Goal: Find specific page/section: Find specific page/section

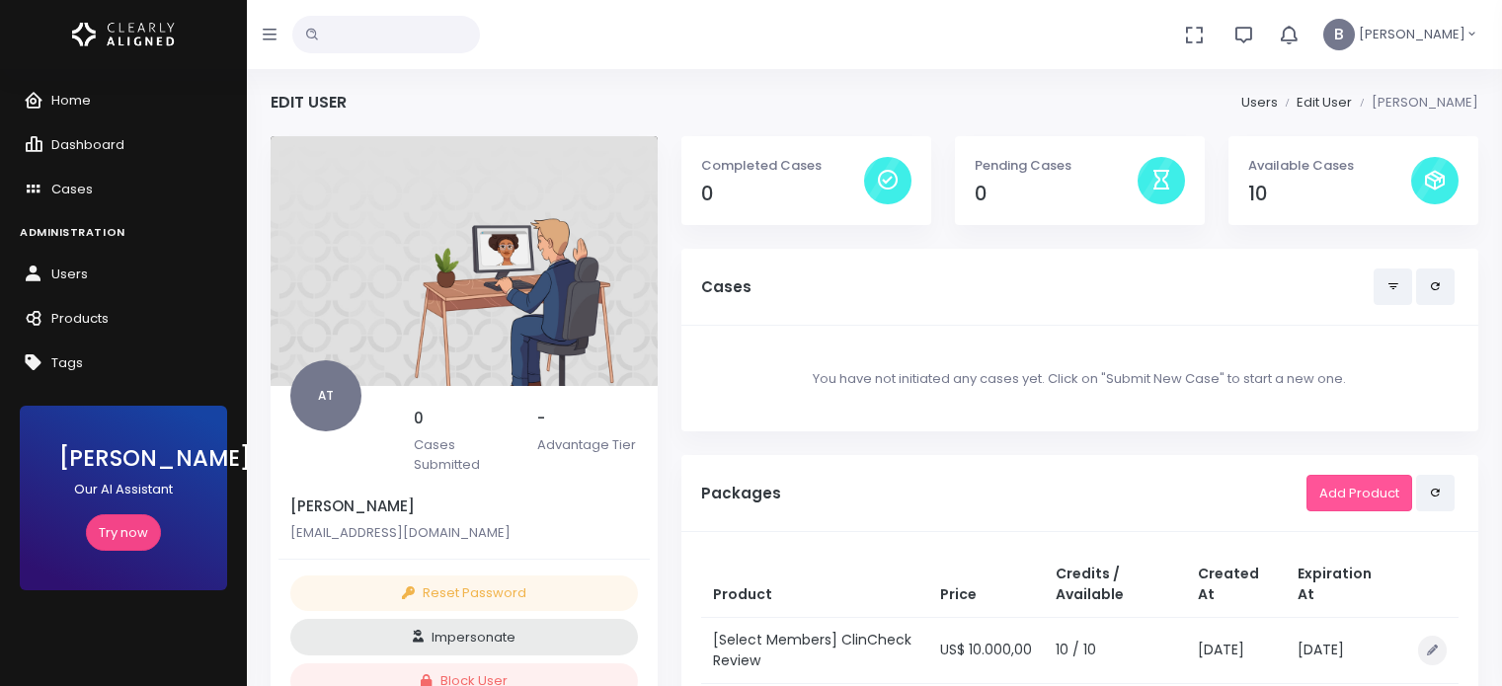
scroll to position [435, 0]
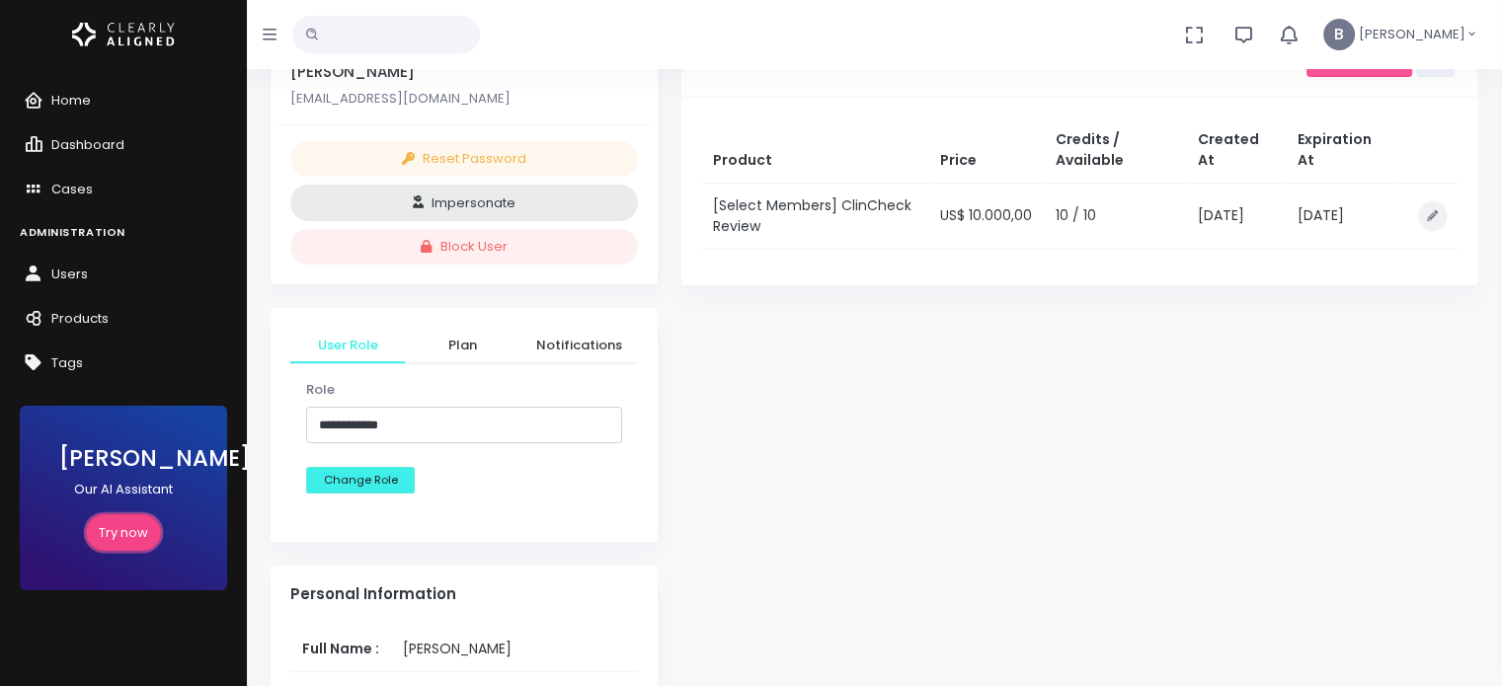
click at [132, 521] on link "Try now" at bounding box center [123, 533] width 75 height 37
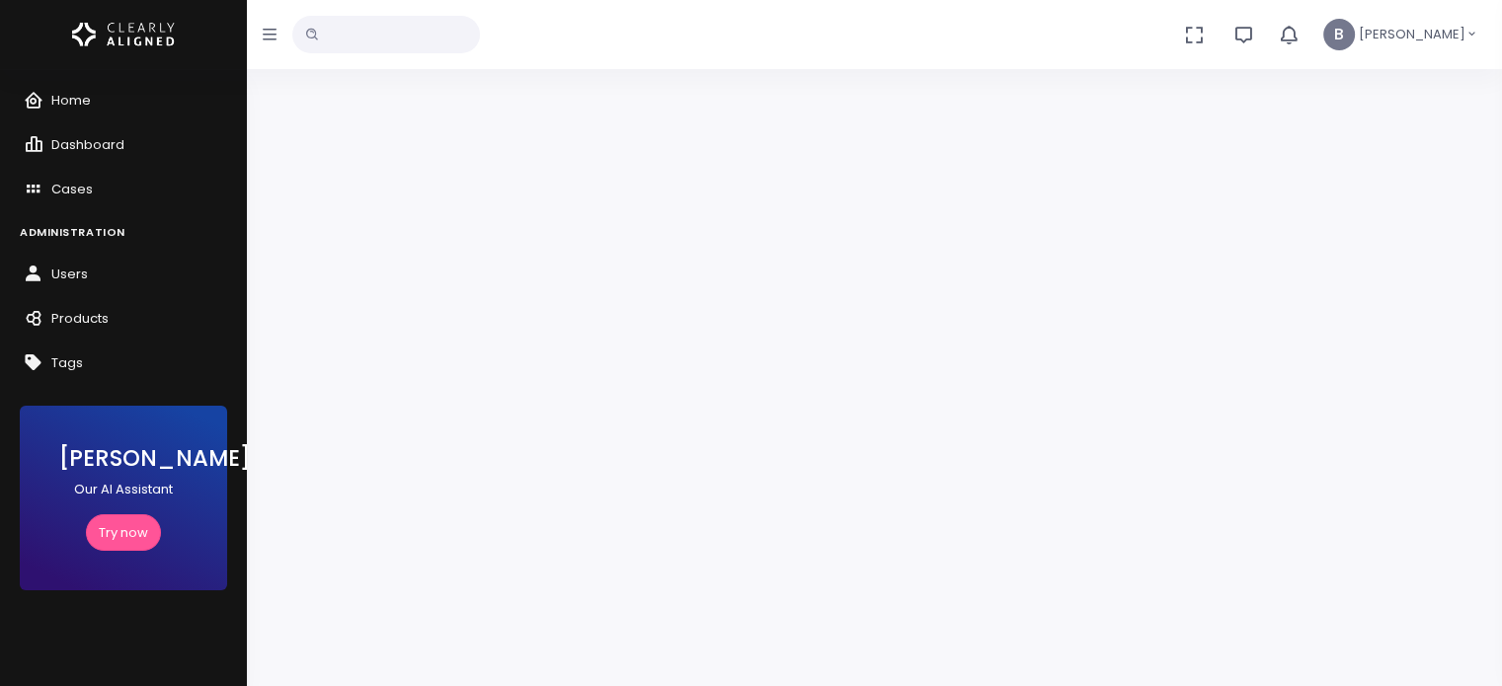
click at [271, 38] on icon "button" at bounding box center [270, 35] width 14 height 16
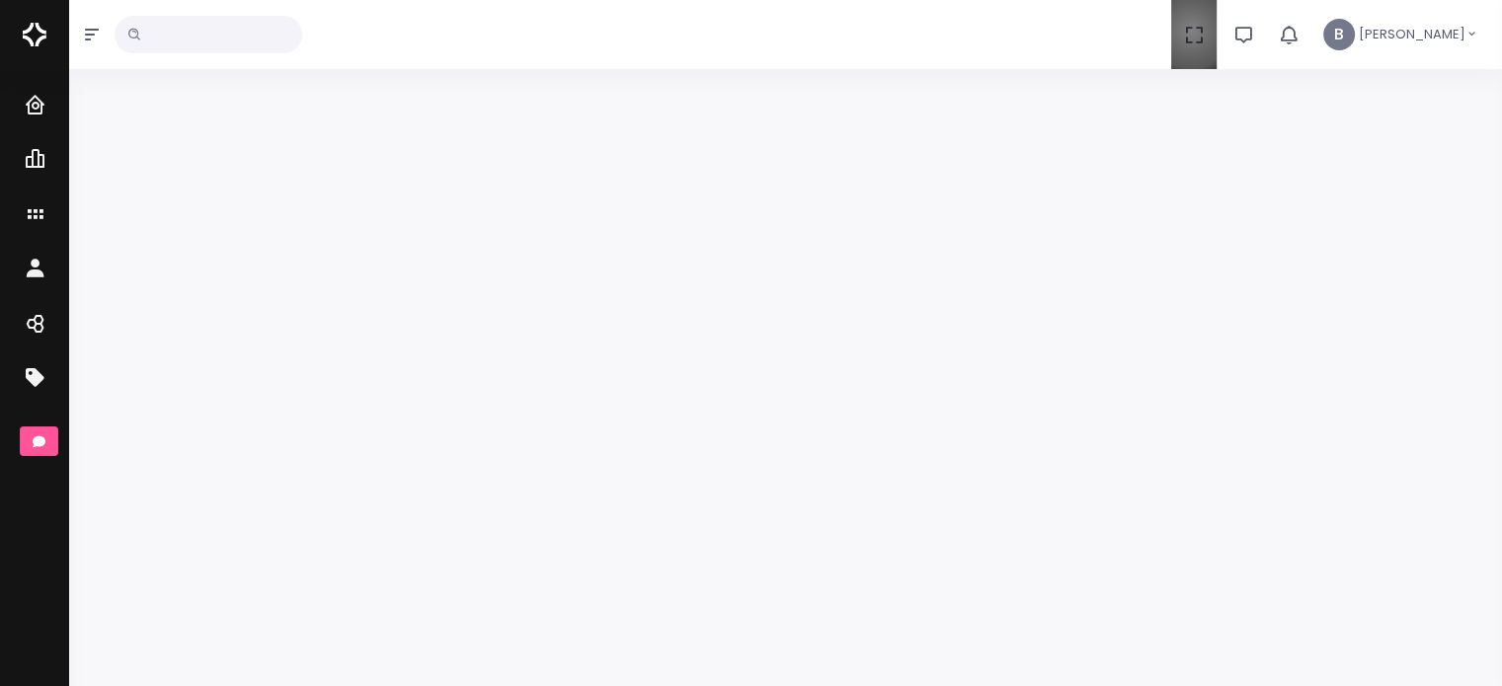
click at [1198, 31] on icon "button" at bounding box center [1194, 35] width 22 height 22
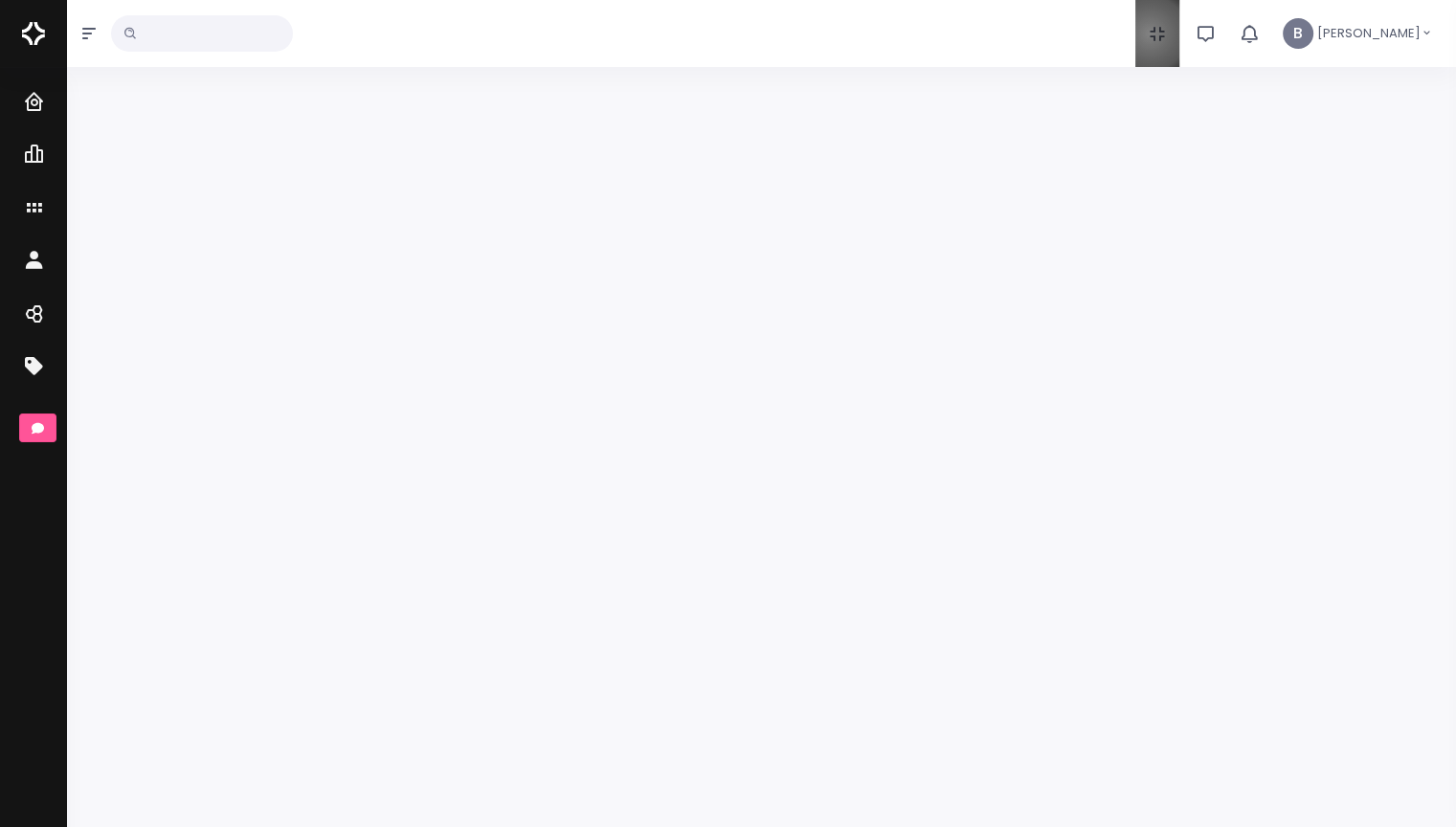
click at [1156, 34] on icon "button" at bounding box center [1157, 34] width 21 height 21
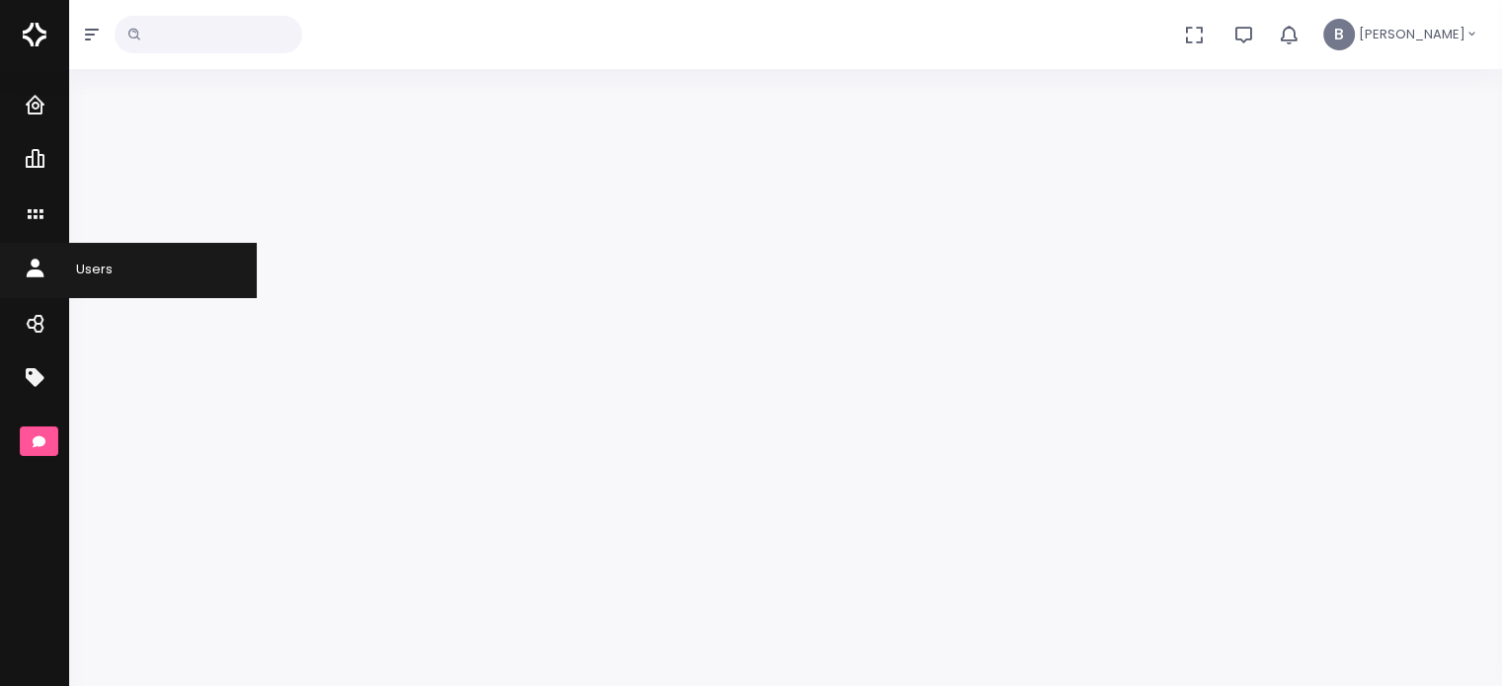
click at [52, 286] on link "Users" at bounding box center [128, 270] width 257 height 54
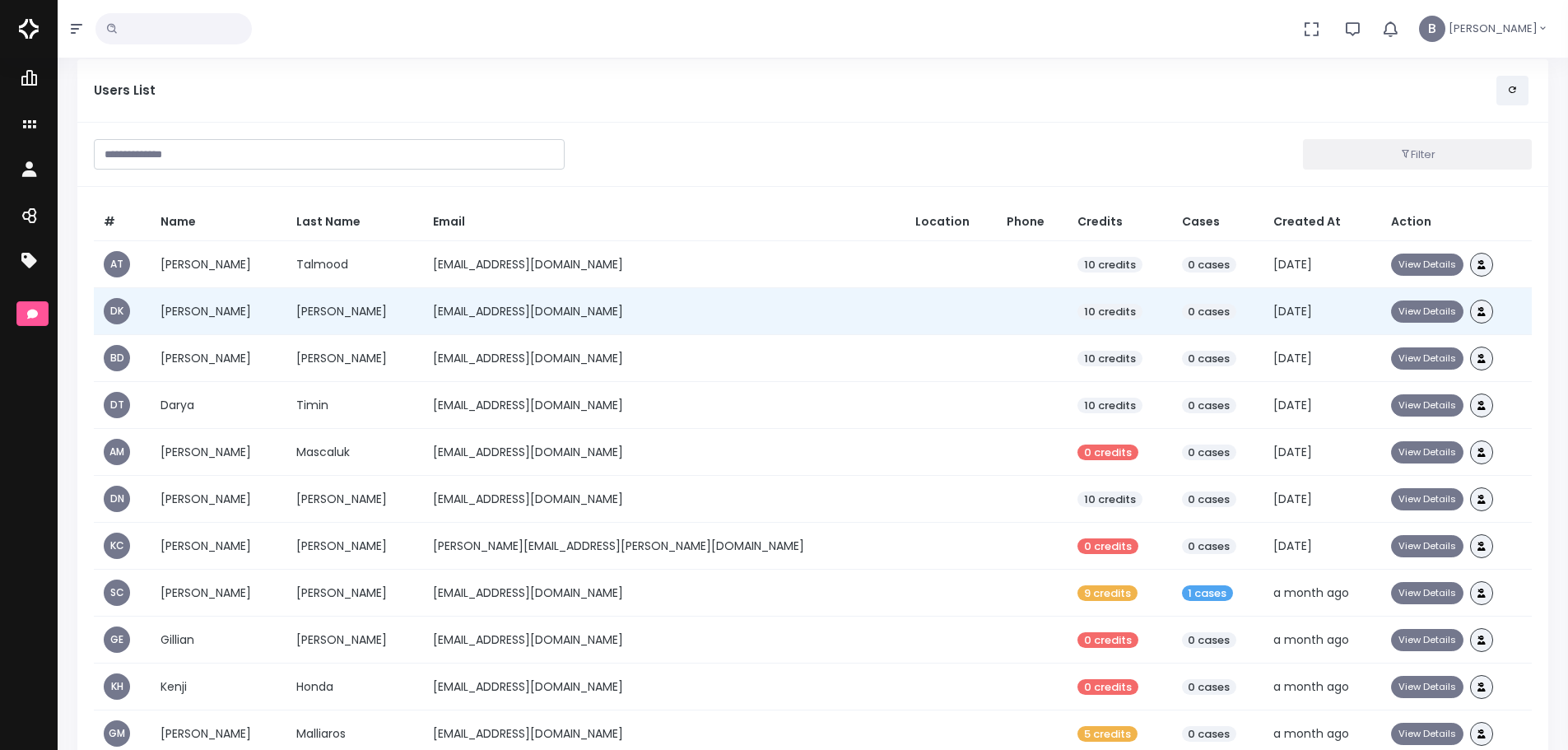
scroll to position [82, 0]
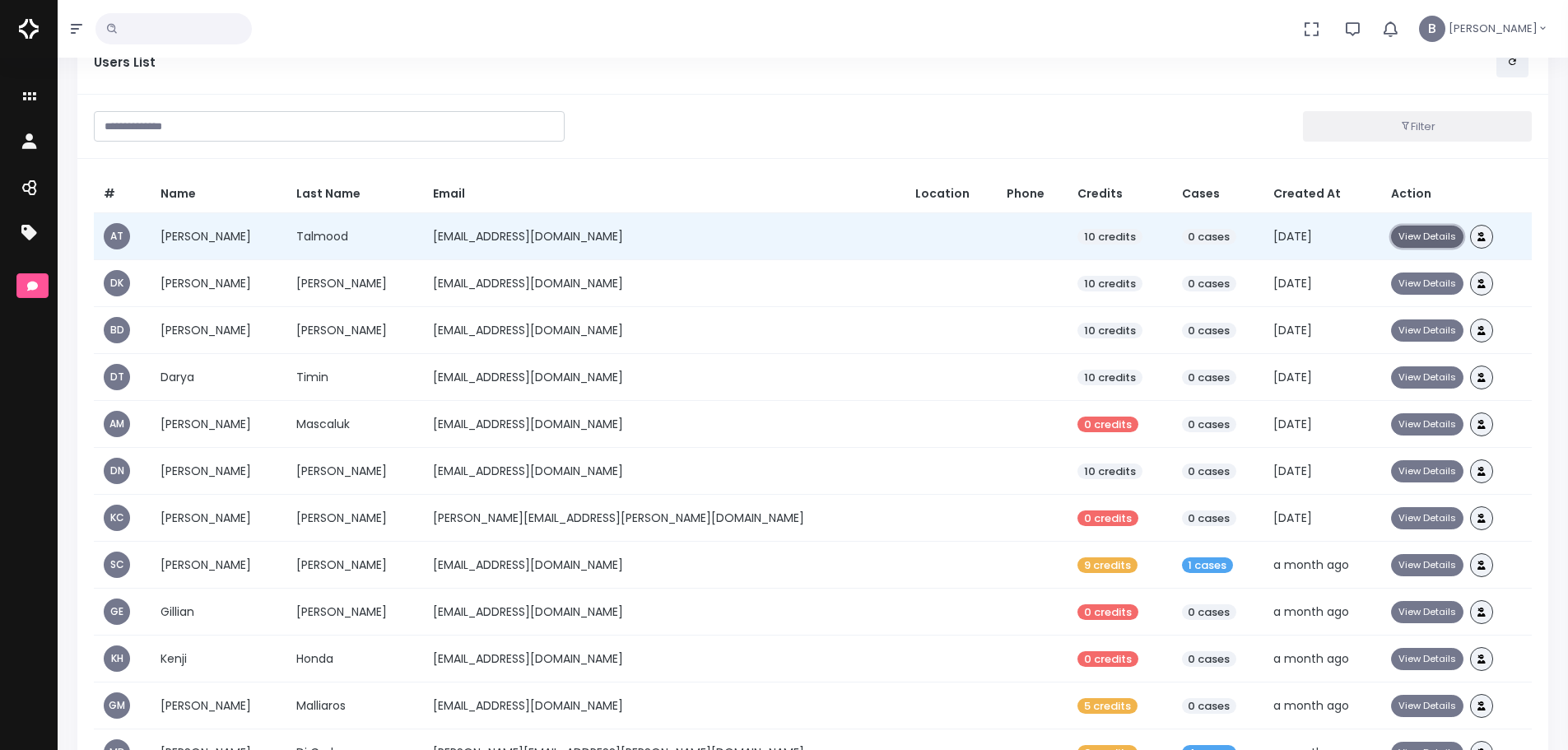
click at [1251, 236] on button "View Details" at bounding box center [1427, 237] width 73 height 22
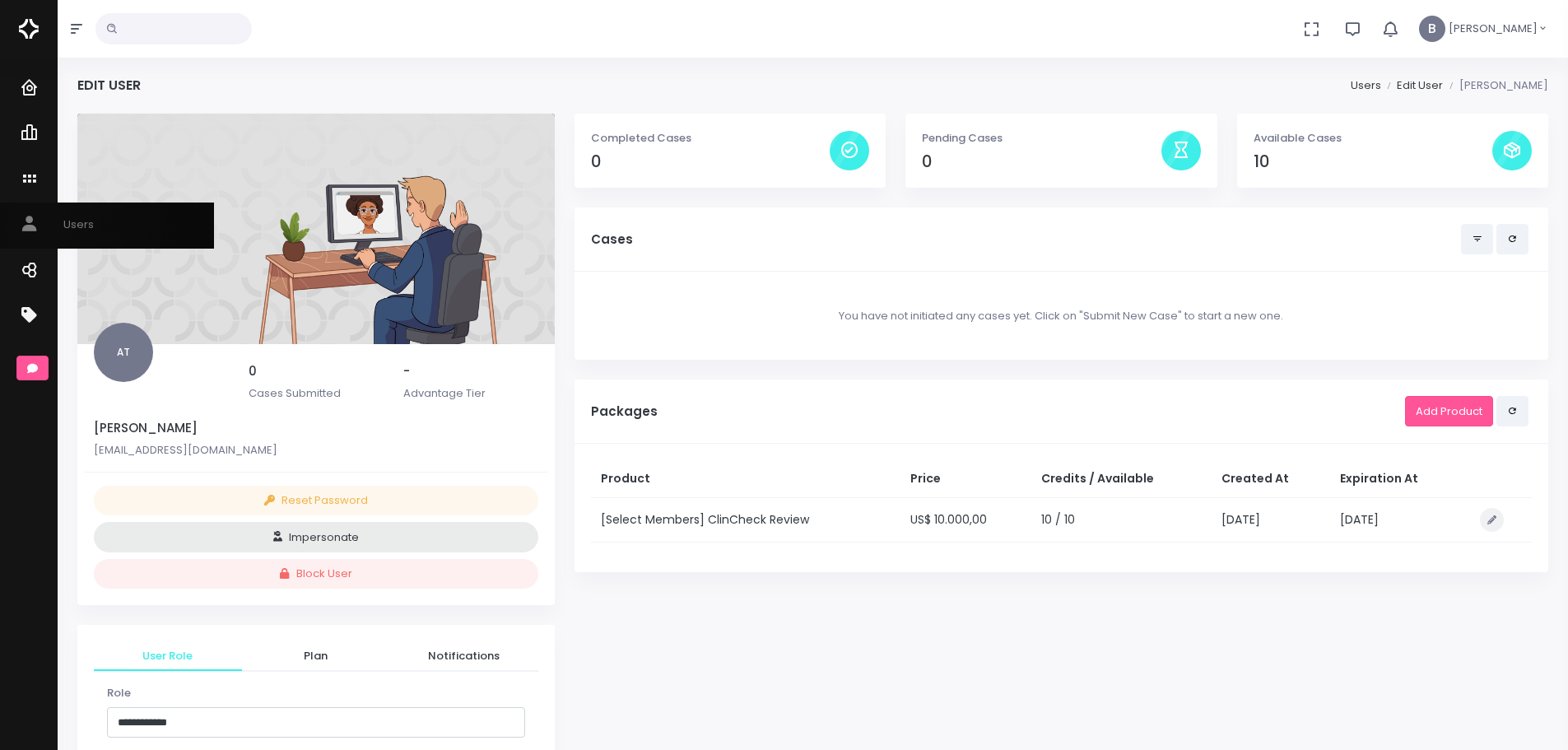
click at [38, 228] on icon "scrollable content" at bounding box center [32, 225] width 23 height 21
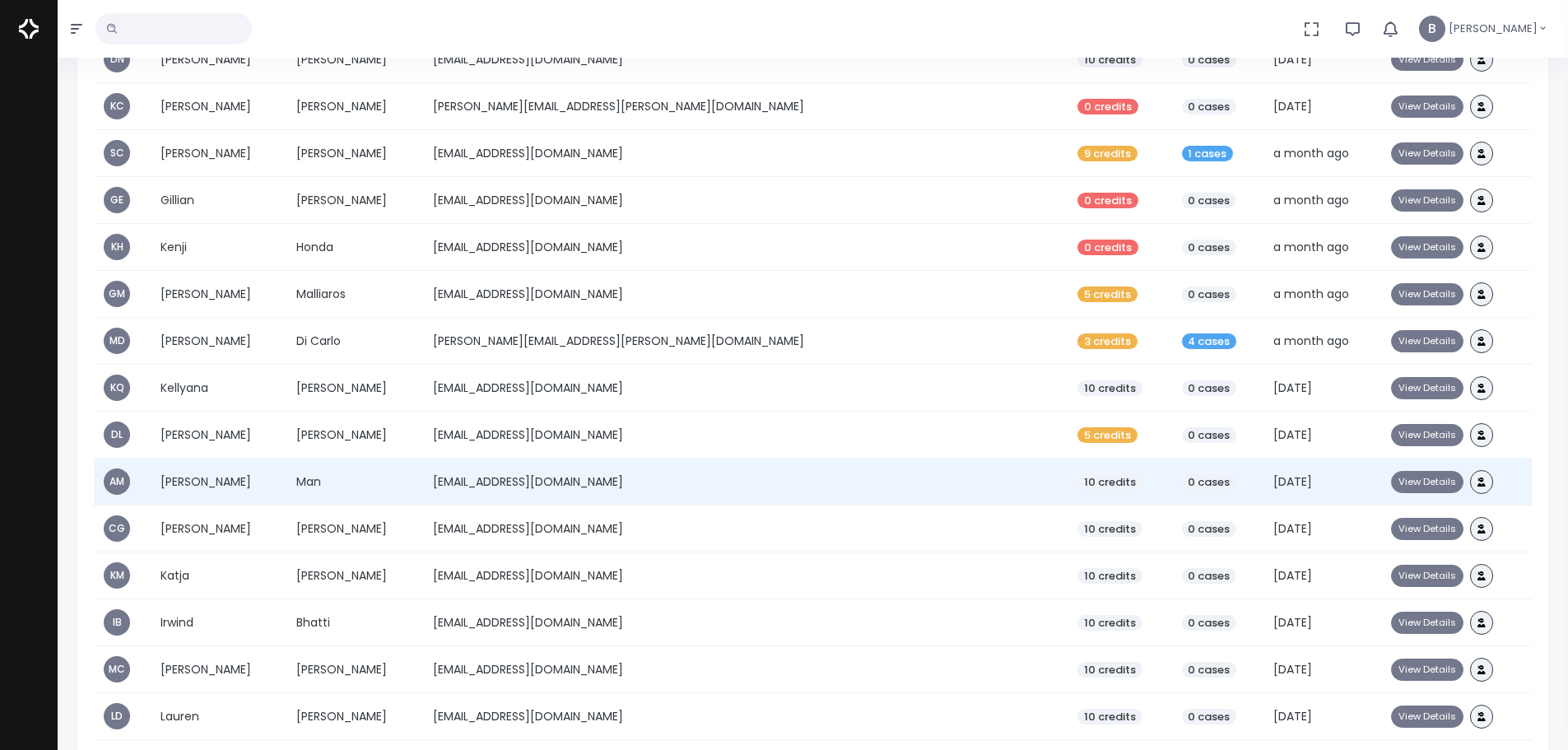
scroll to position [329, 0]
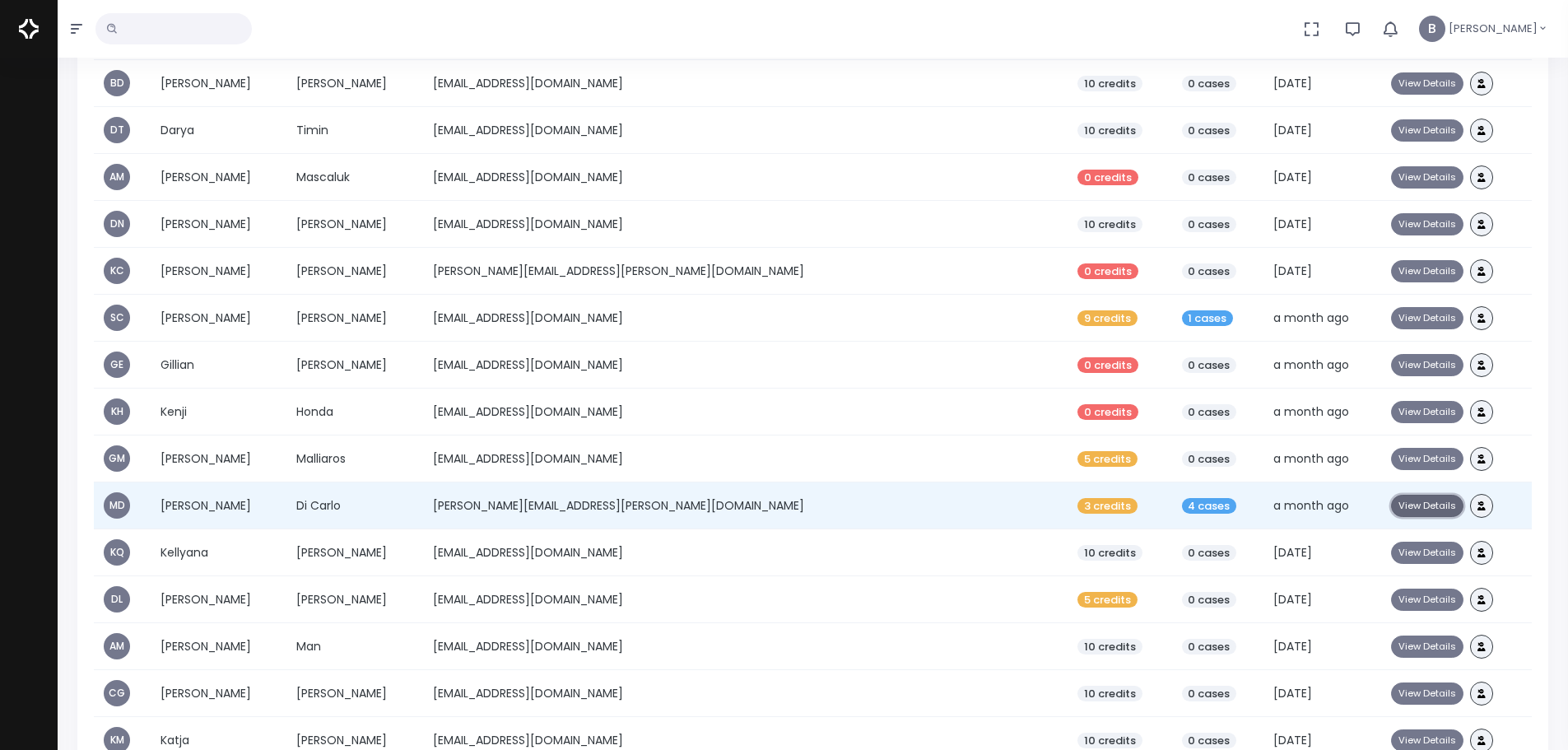
click at [1251, 505] on button "View Details" at bounding box center [1427, 506] width 73 height 22
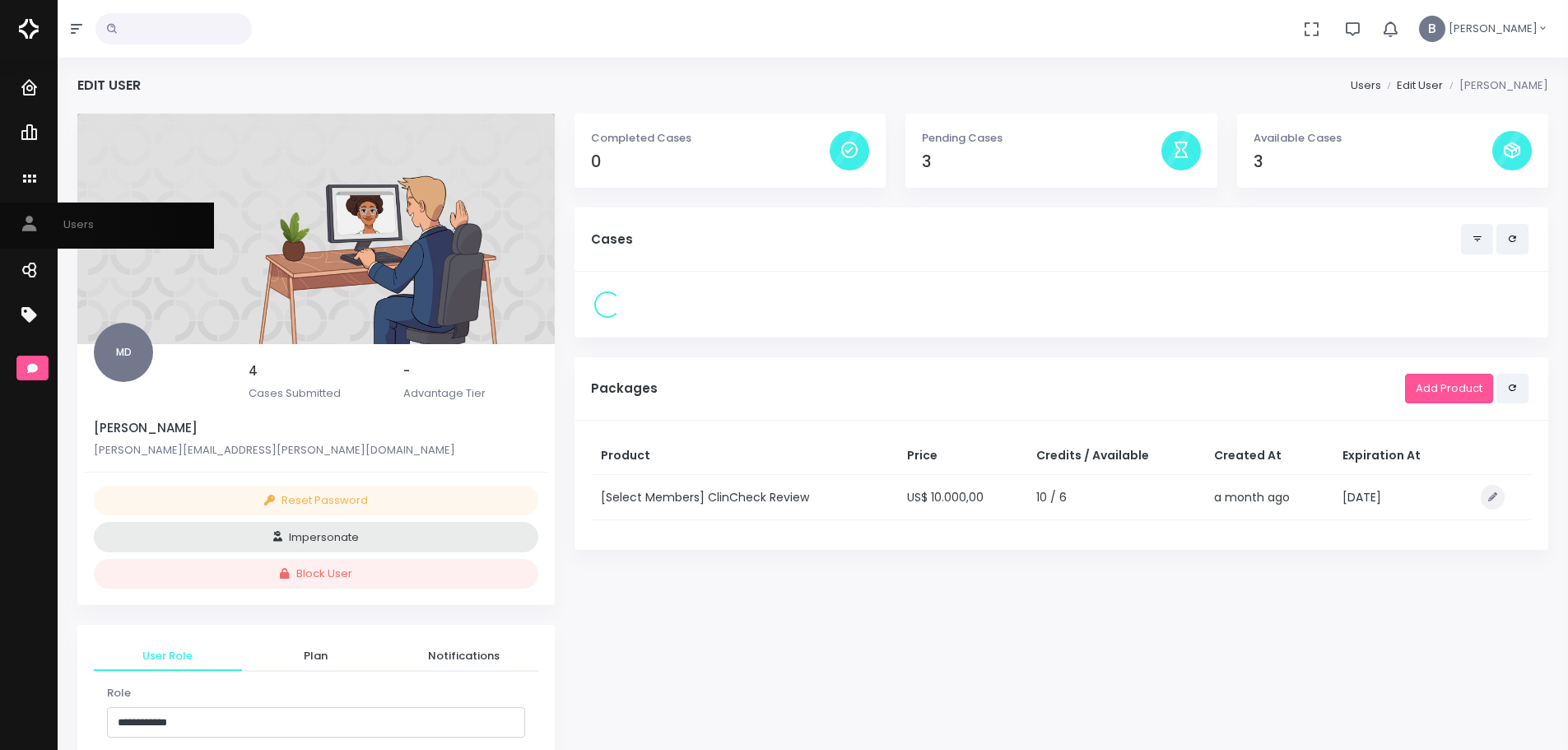
click at [38, 222] on icon "scrollable content" at bounding box center [32, 225] width 23 height 21
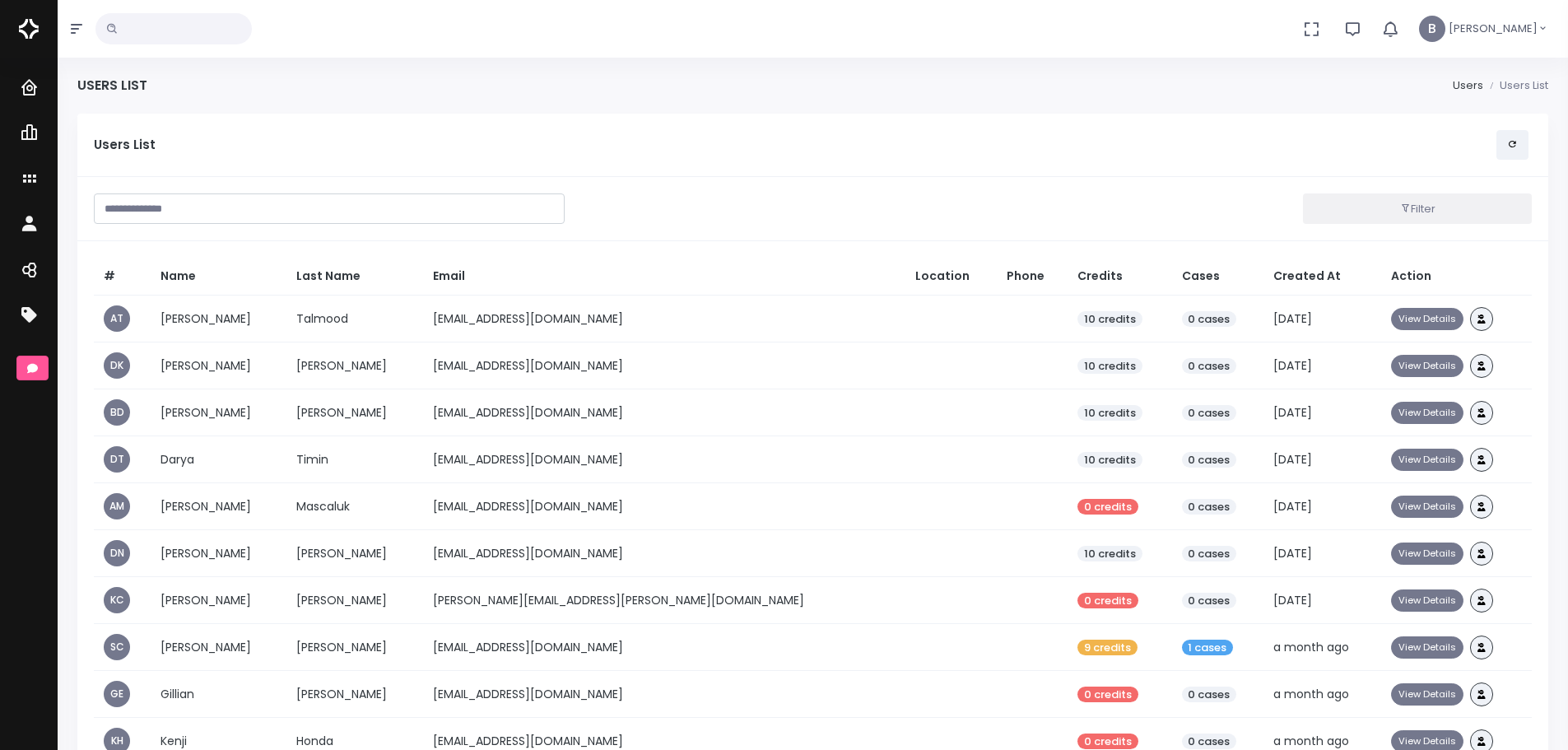
click at [154, 31] on input "text" at bounding box center [174, 29] width 157 height 32
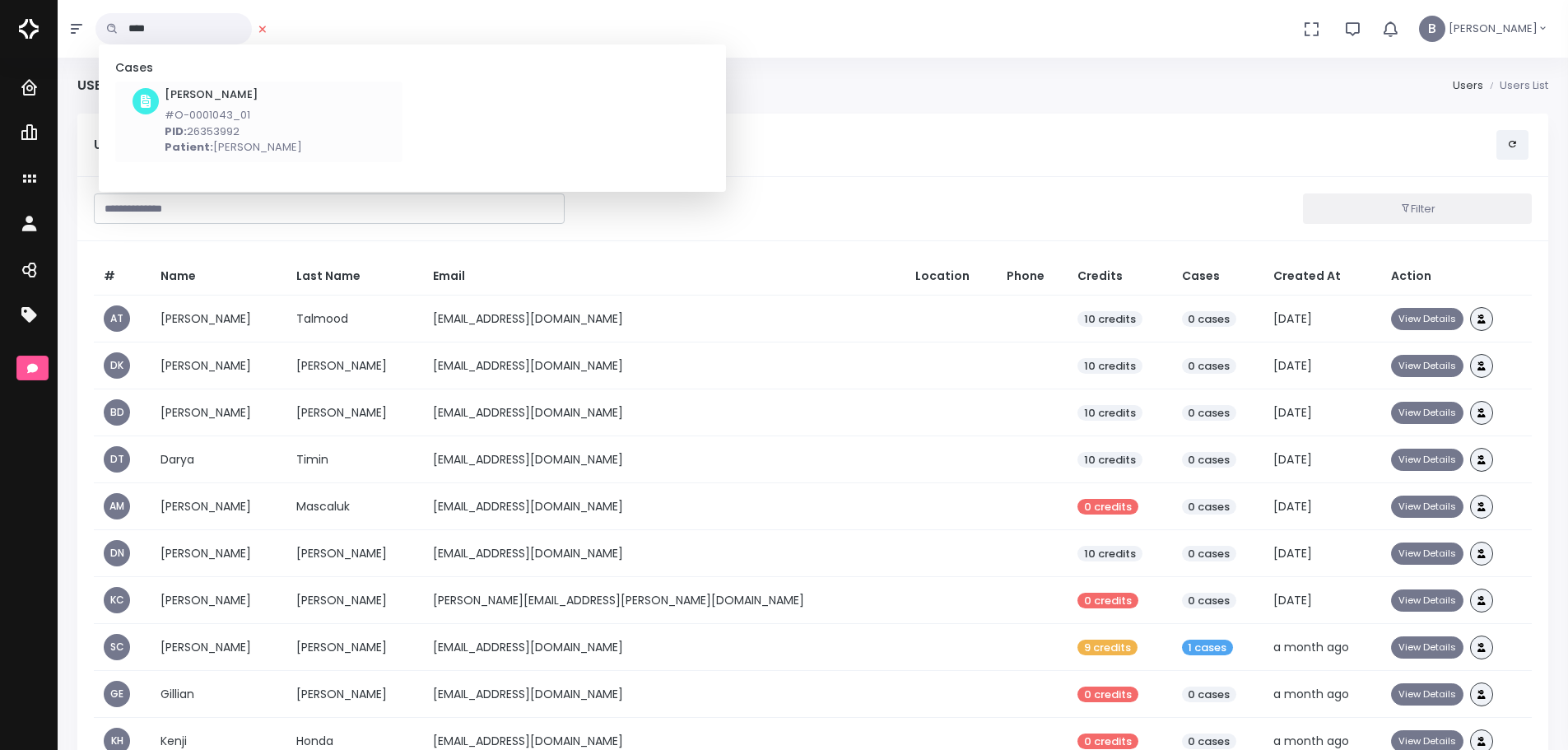
click at [169, 23] on input "****" at bounding box center [174, 29] width 157 height 32
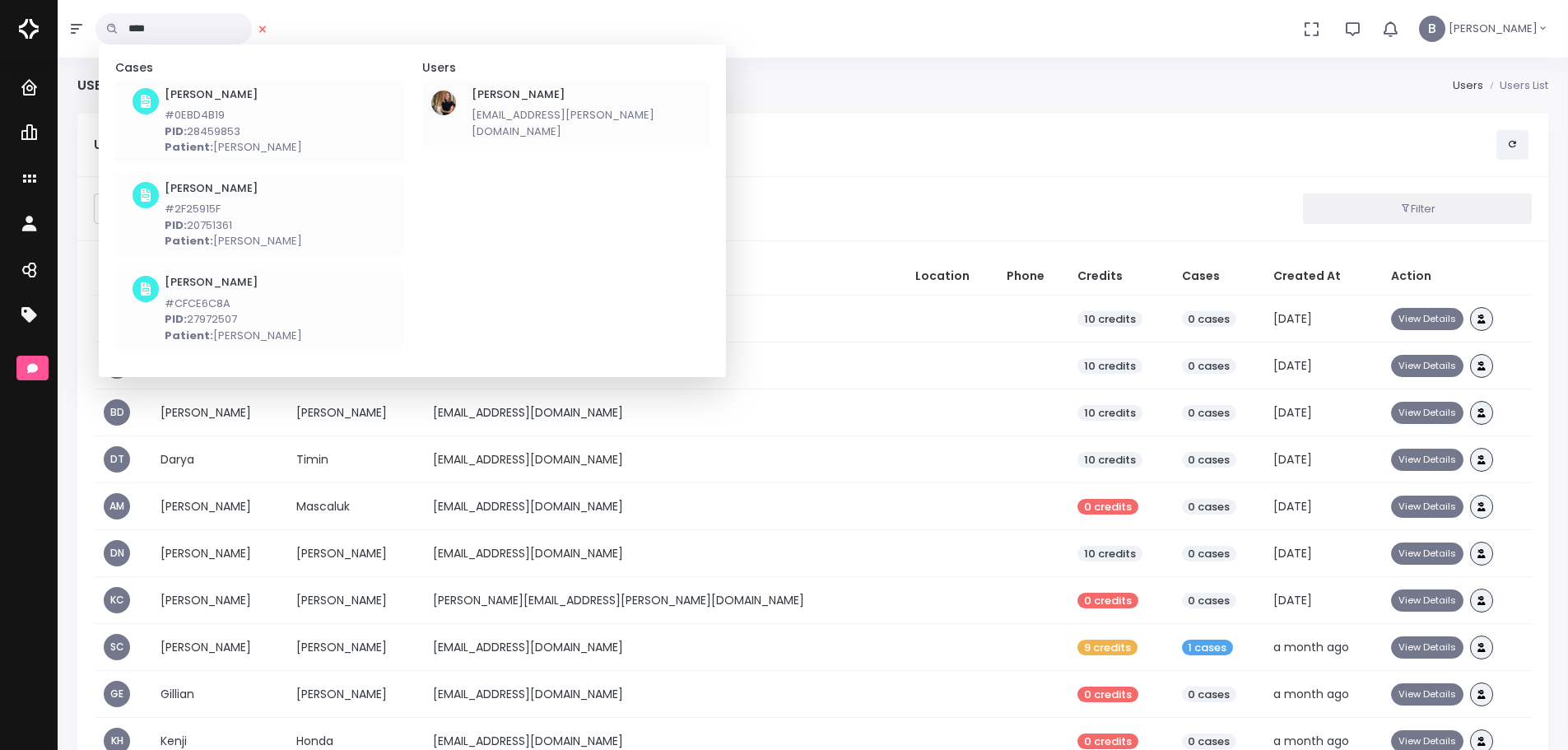
type input "****"
click at [468, 107] on li "[PERSON_NAME] [PERSON_NAME][EMAIL_ADDRESS][DOMAIN_NAME]" at bounding box center [566, 114] width 288 height 65
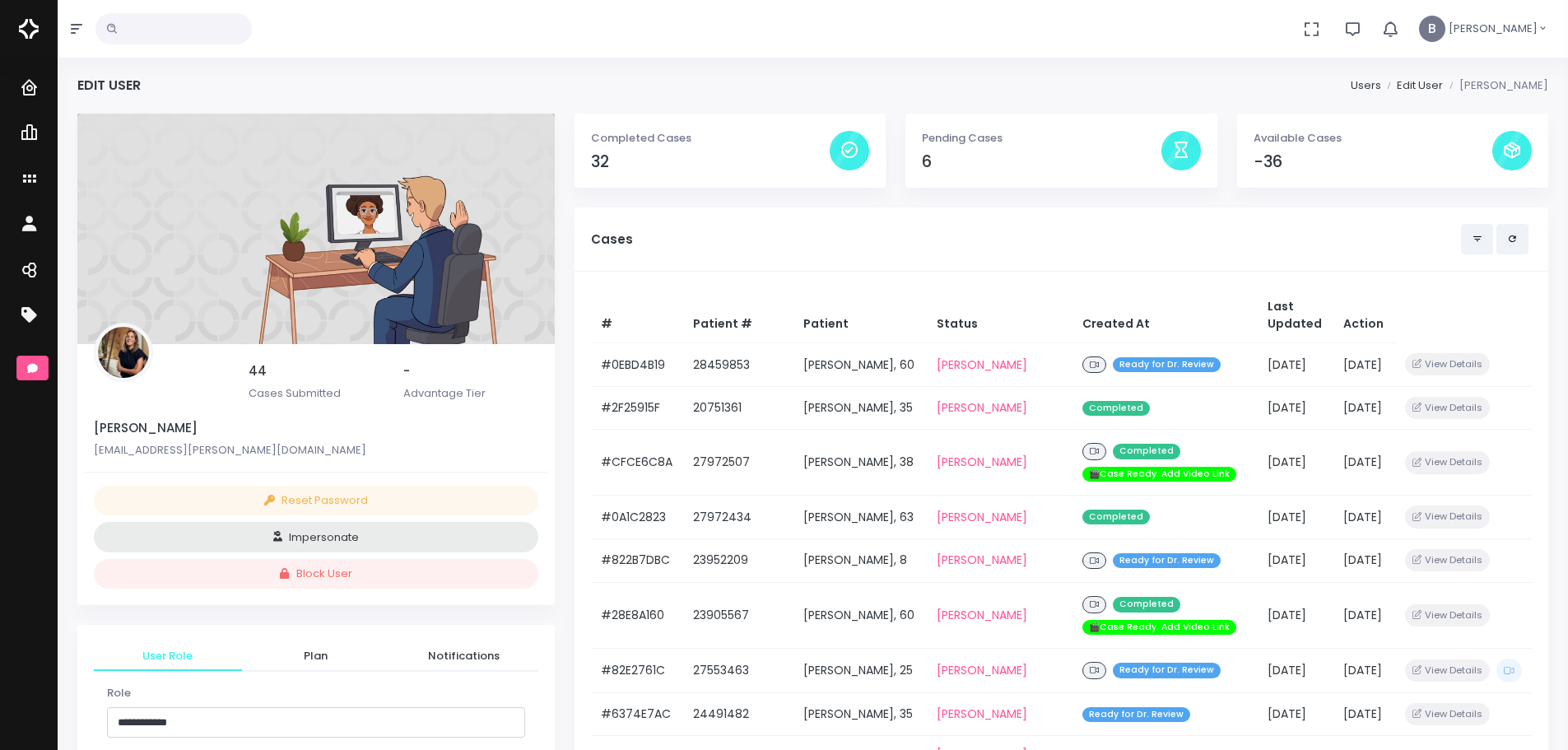
click at [705, 244] on h5 "Cases" at bounding box center [1026, 239] width 870 height 15
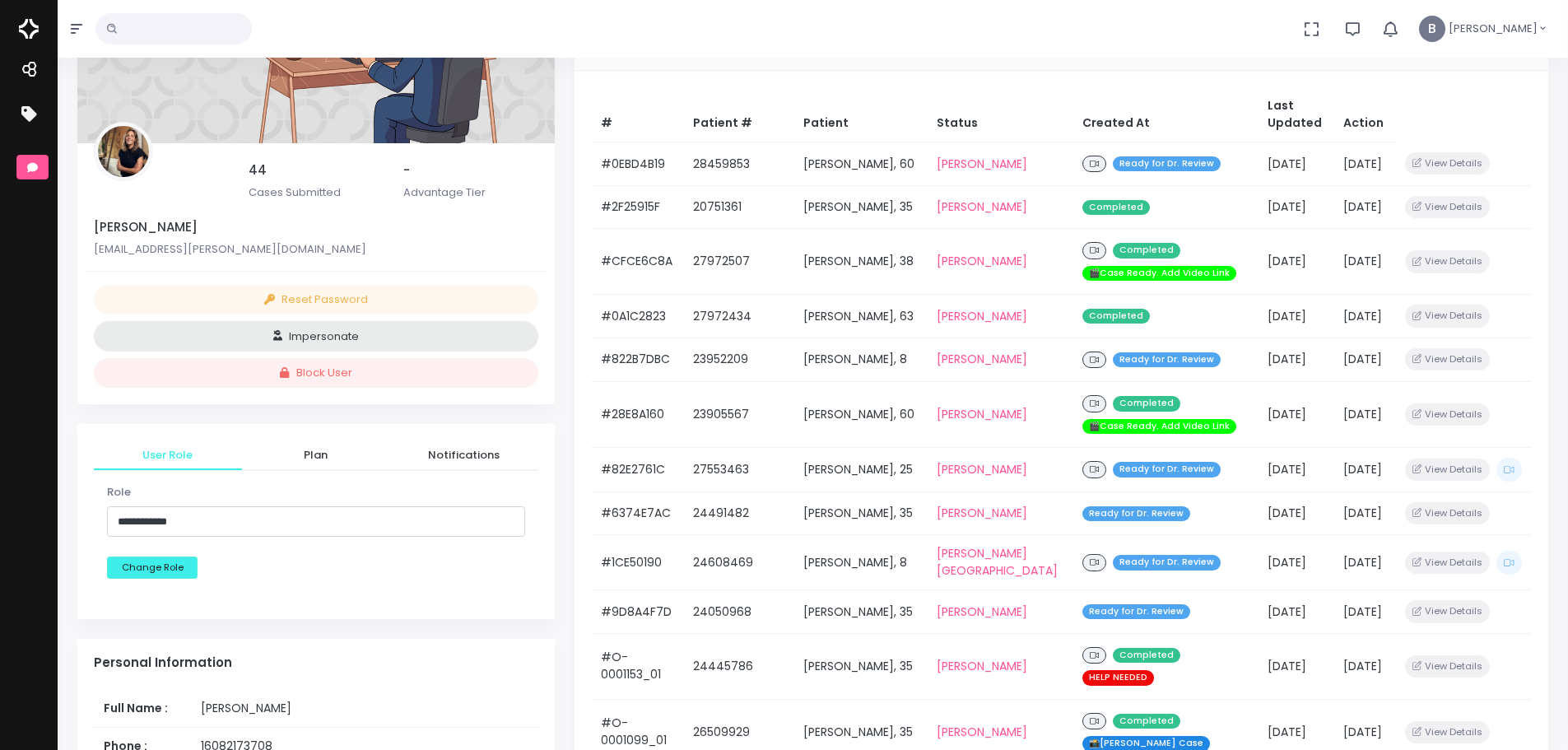
scroll to position [82, 0]
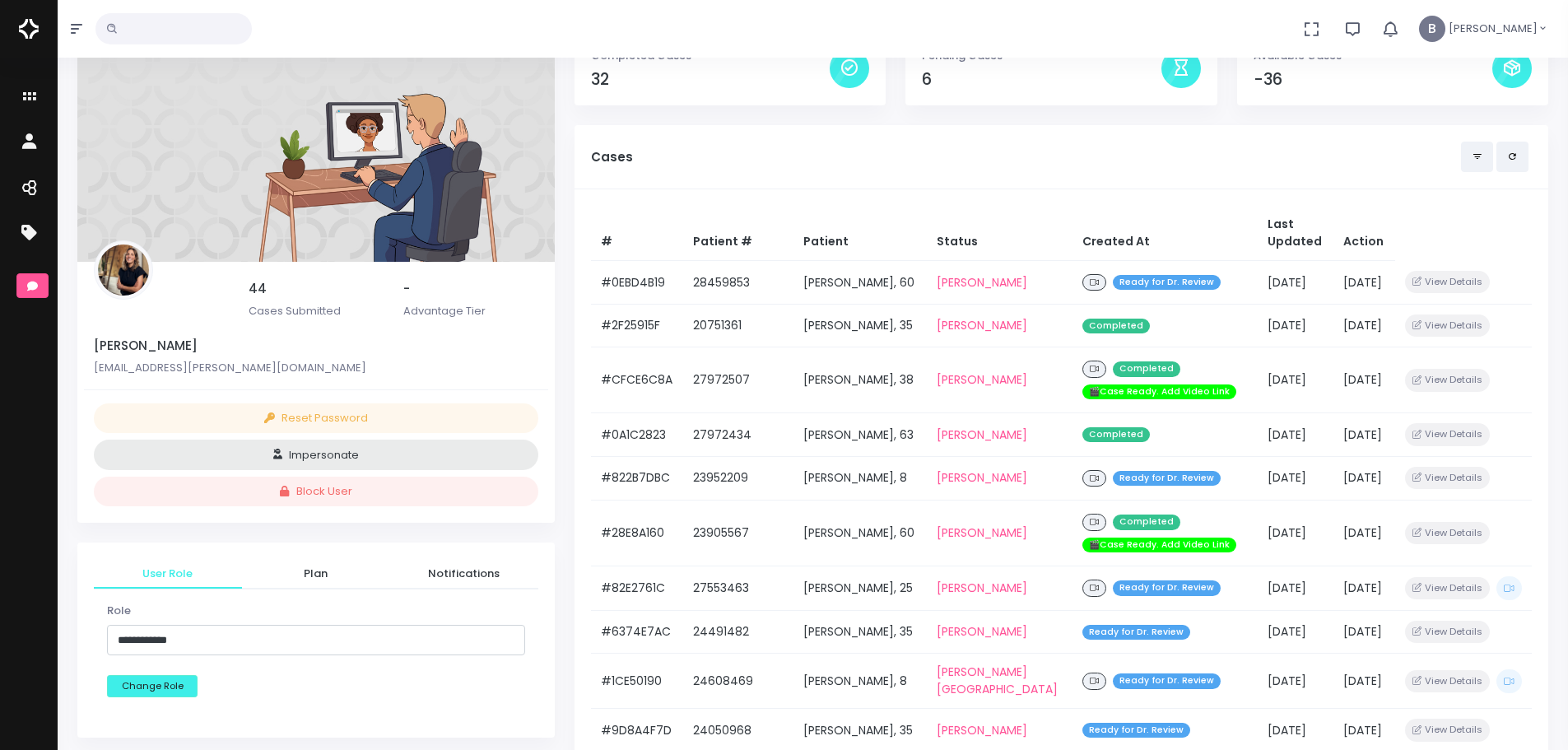
click at [1251, 165] on div "Cases" at bounding box center [1061, 157] width 941 height 31
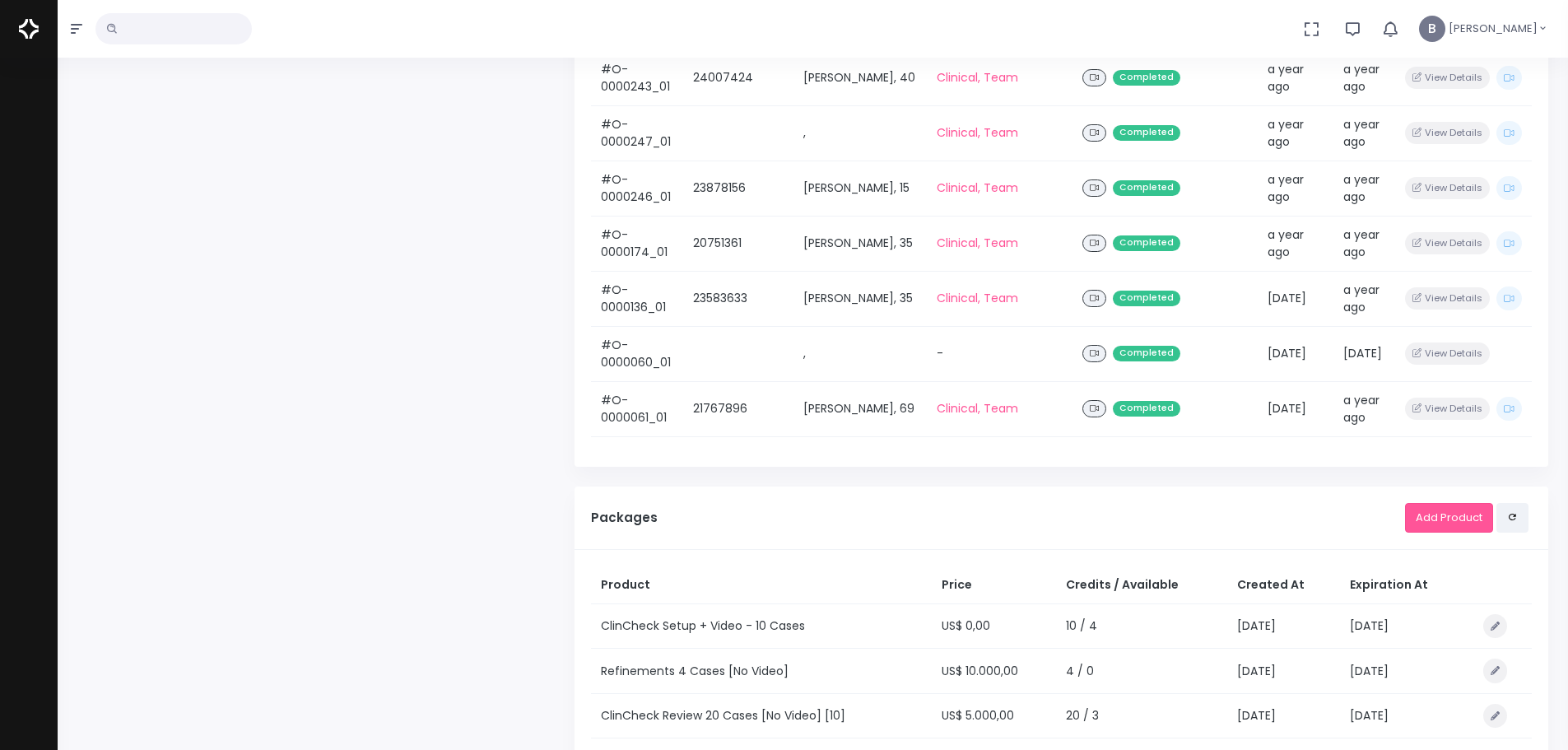
scroll to position [2748, 0]
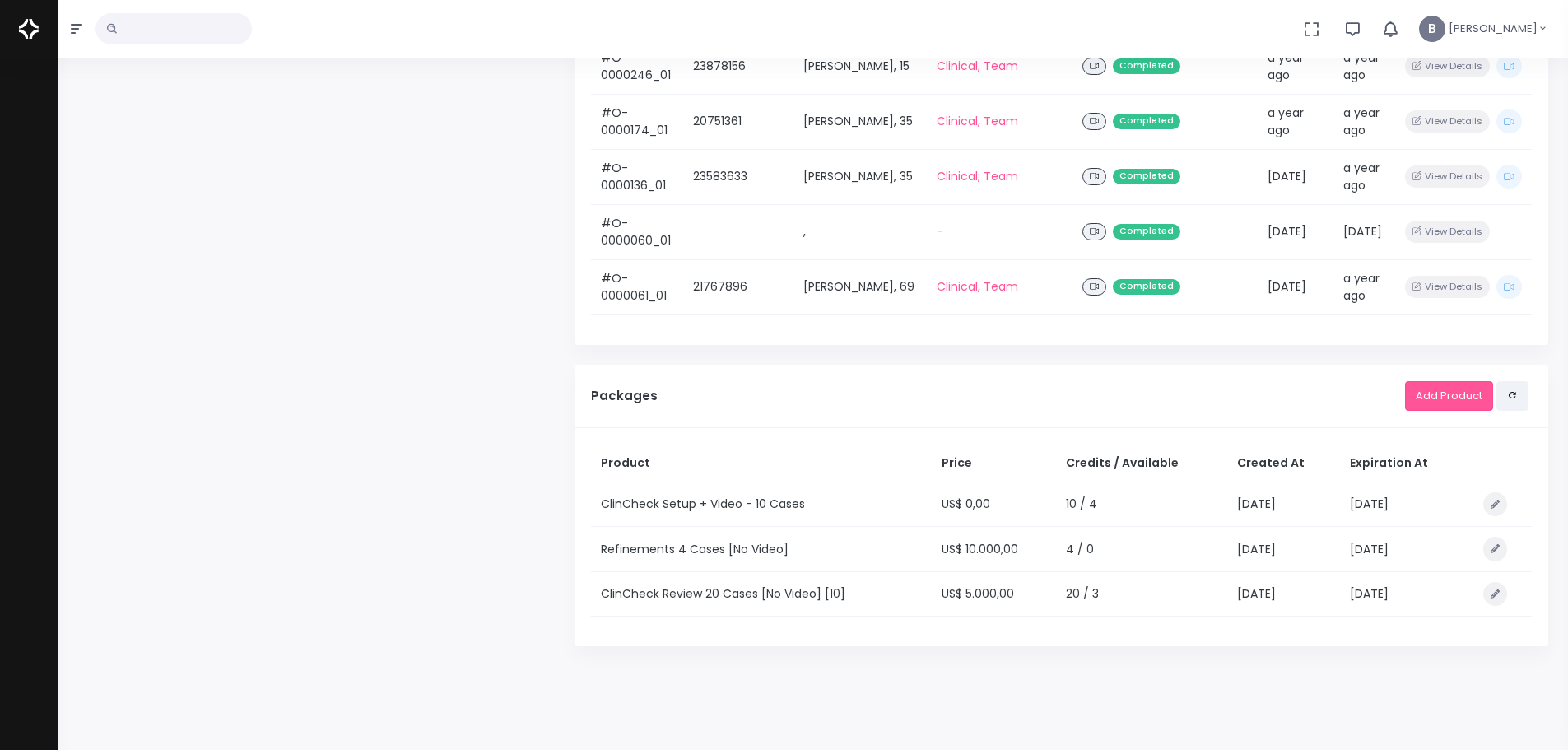
click at [600, 388] on h5 "Packages" at bounding box center [998, 396] width 814 height 15
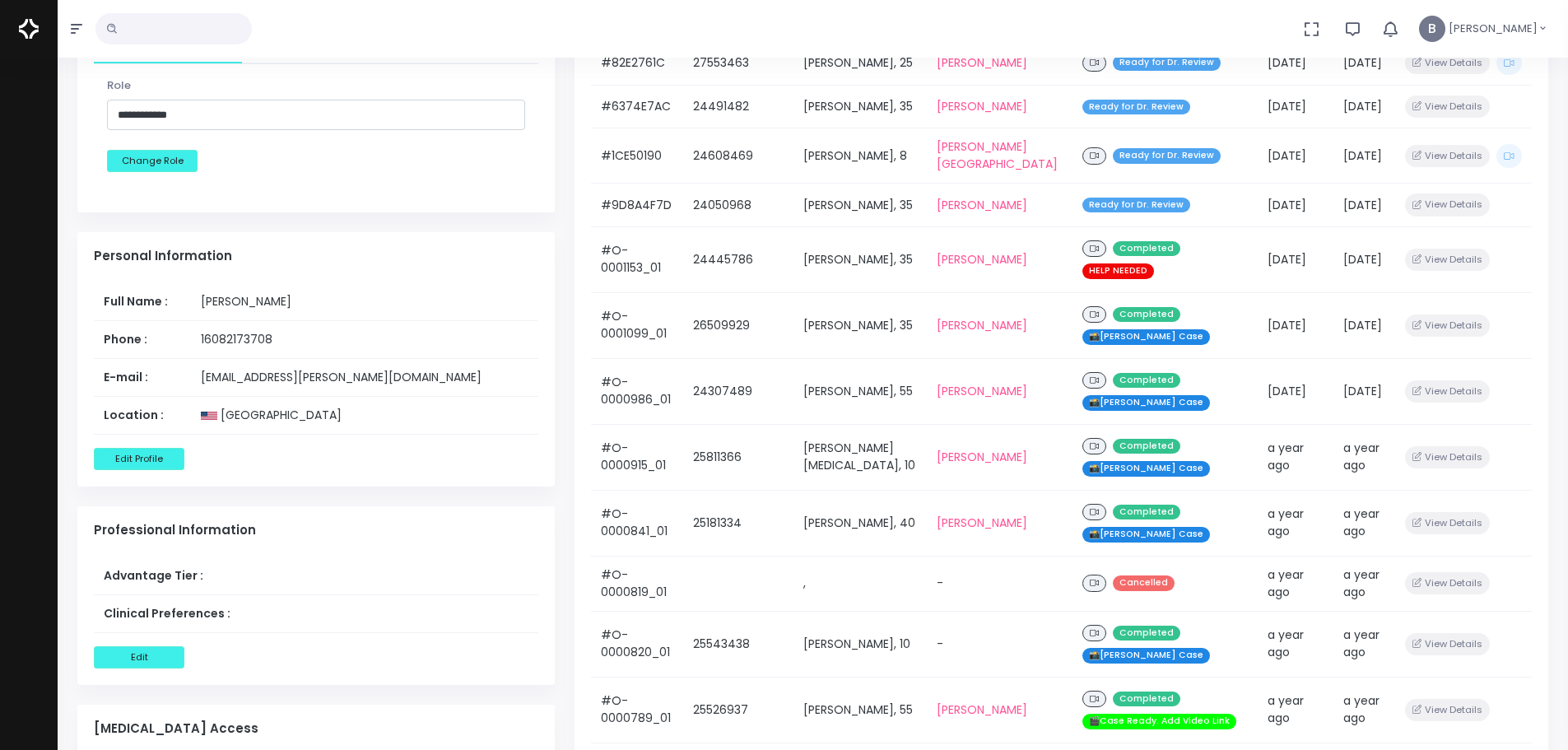
scroll to position [0, 0]
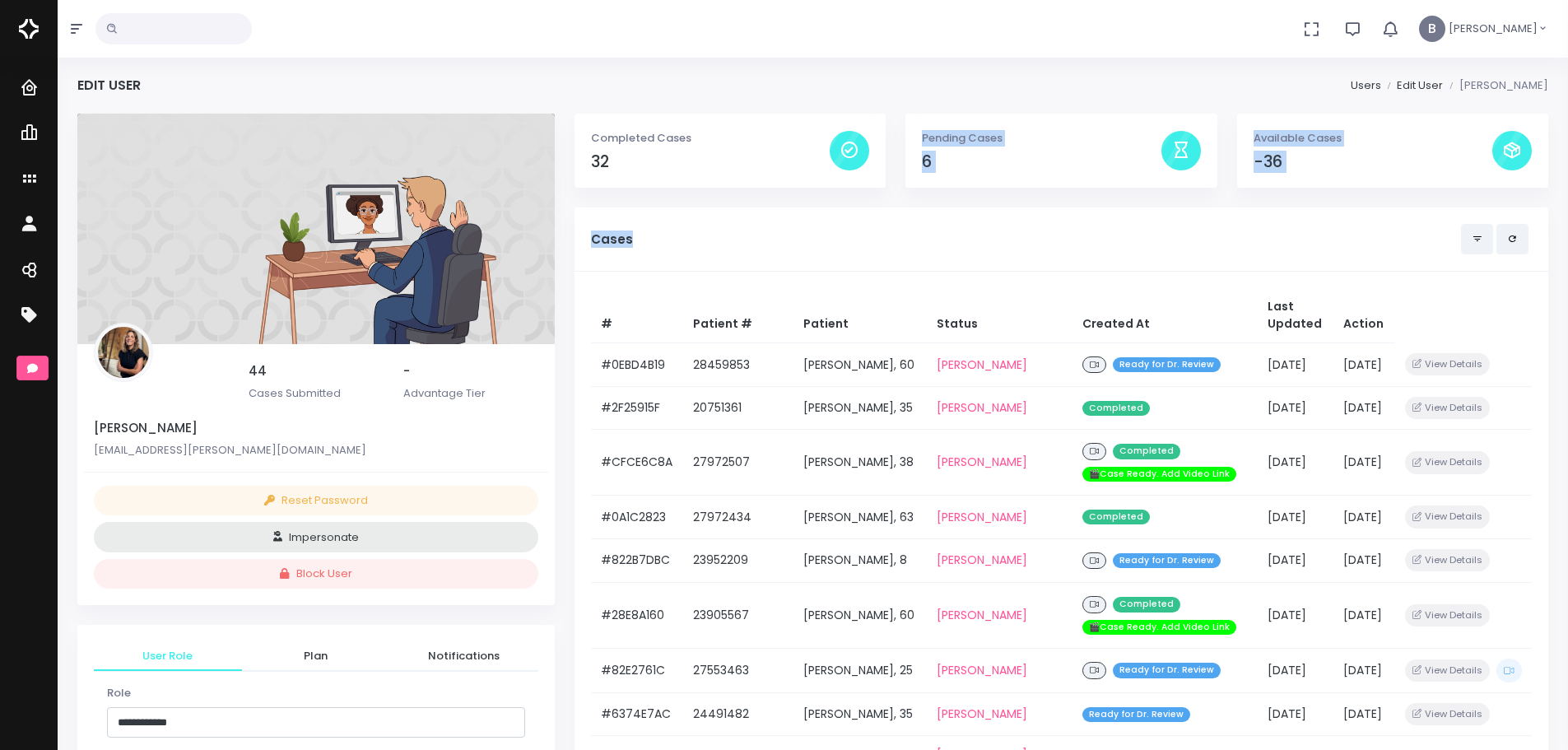
drag, startPoint x: 671, startPoint y: 232, endPoint x: 689, endPoint y: 197, distance: 39.4
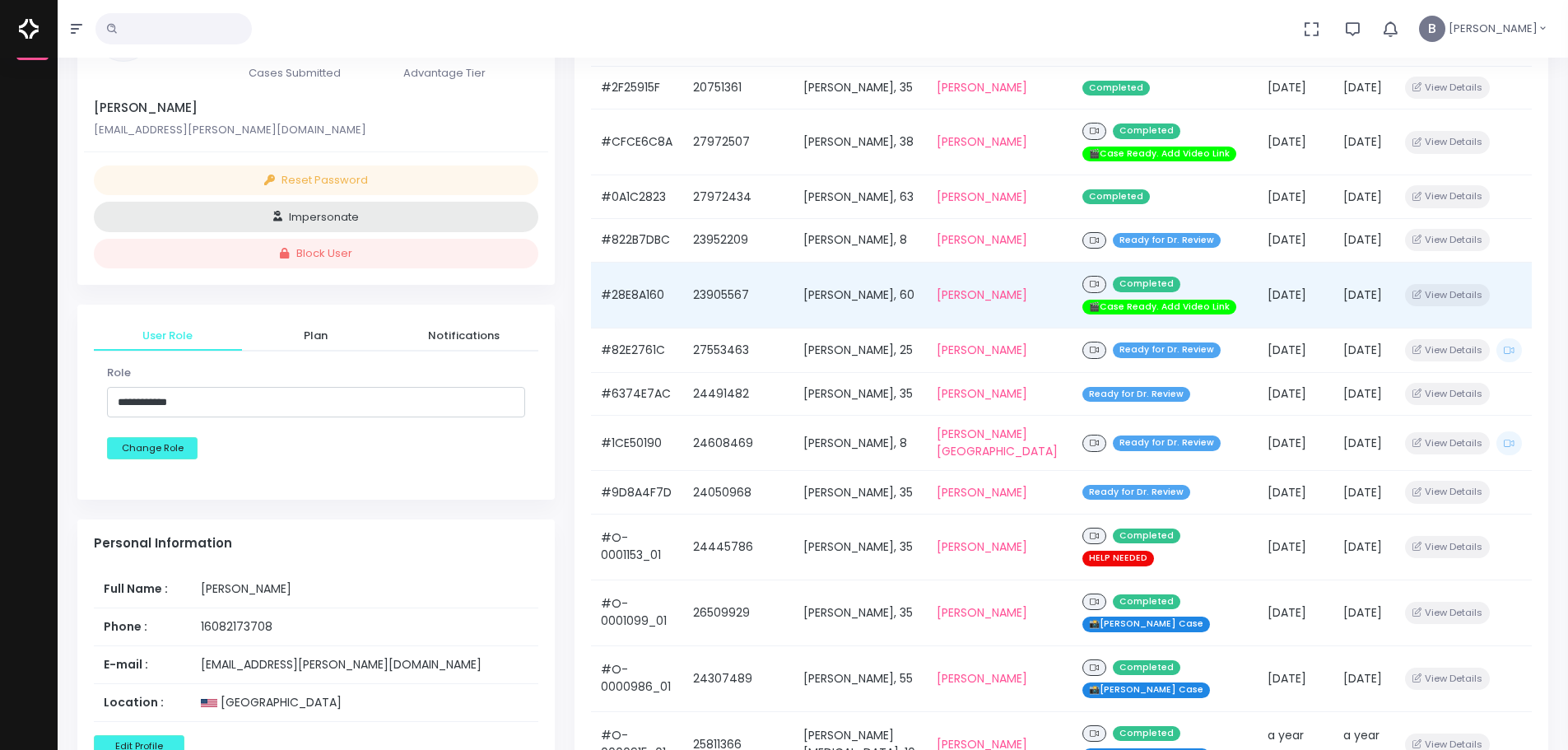
scroll to position [32, 0]
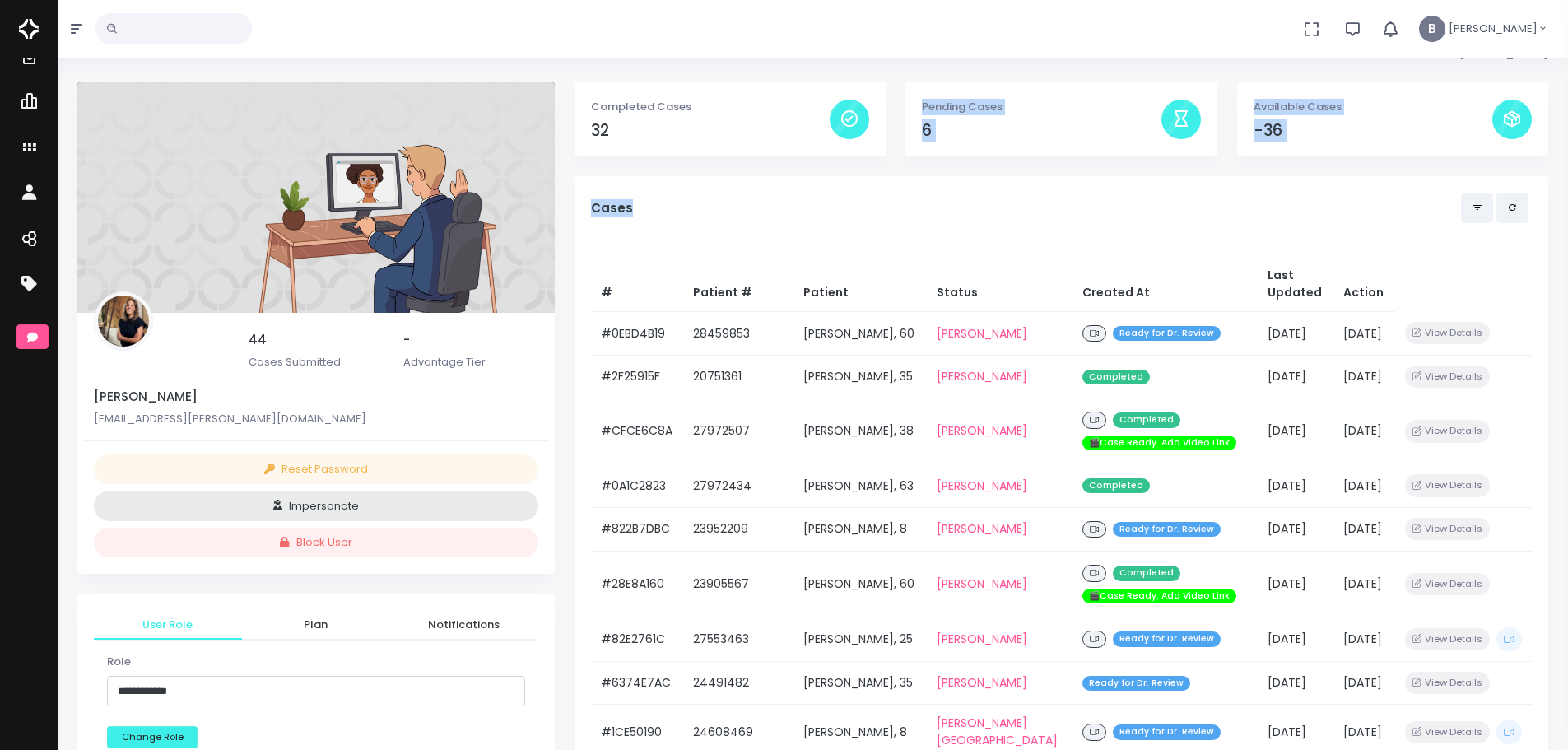
click at [1055, 168] on div "Pending Cases 6" at bounding box center [1060, 130] width 331 height 95
